Goal: Task Accomplishment & Management: Use online tool/utility

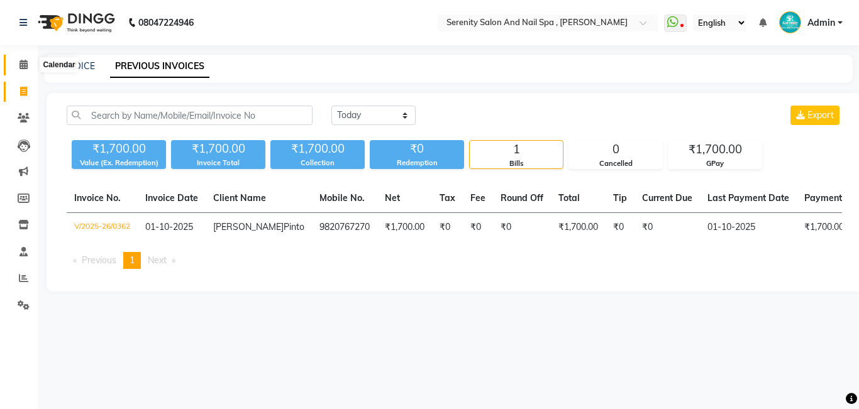
click at [28, 67] on icon at bounding box center [23, 64] width 8 height 9
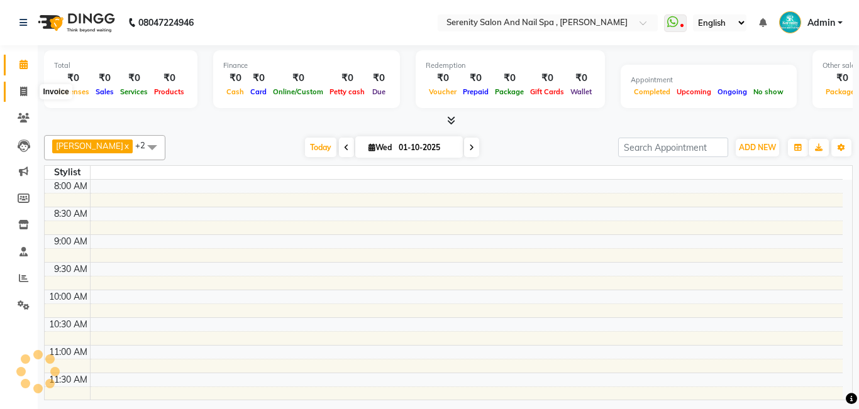
click at [29, 87] on span at bounding box center [24, 92] width 22 height 14
select select "service"
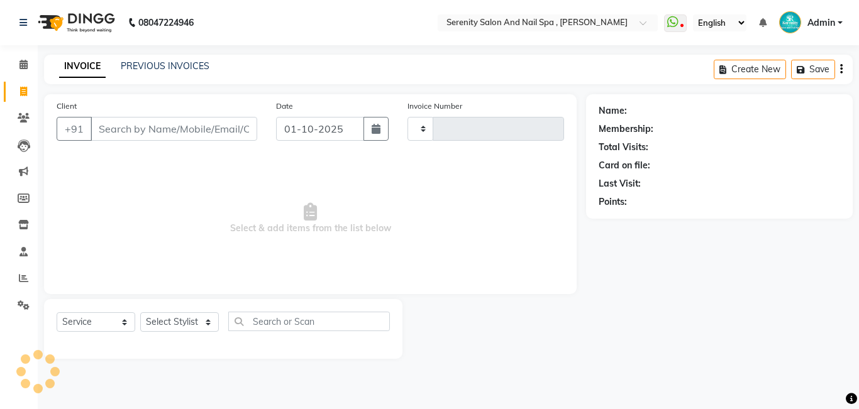
type input "0363"
select select "433"
